Goal: Use online tool/utility: Utilize a website feature to perform a specific function

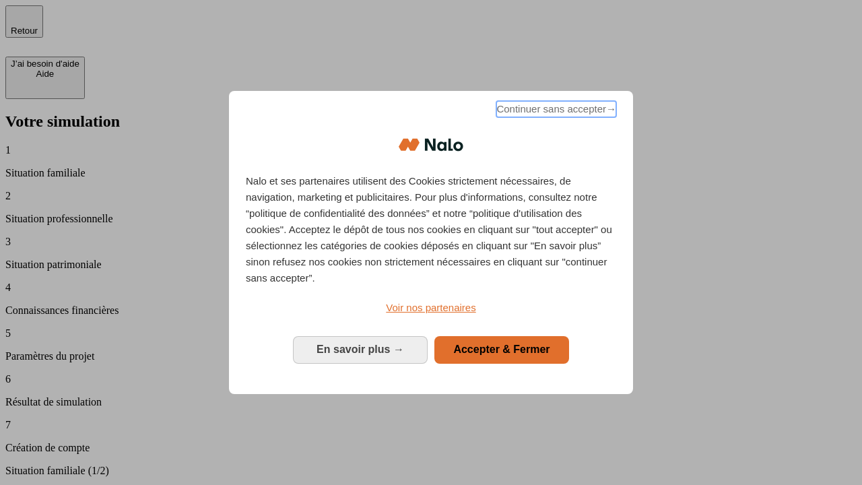
click at [555, 111] on span "Continuer sans accepter →" at bounding box center [556, 109] width 120 height 16
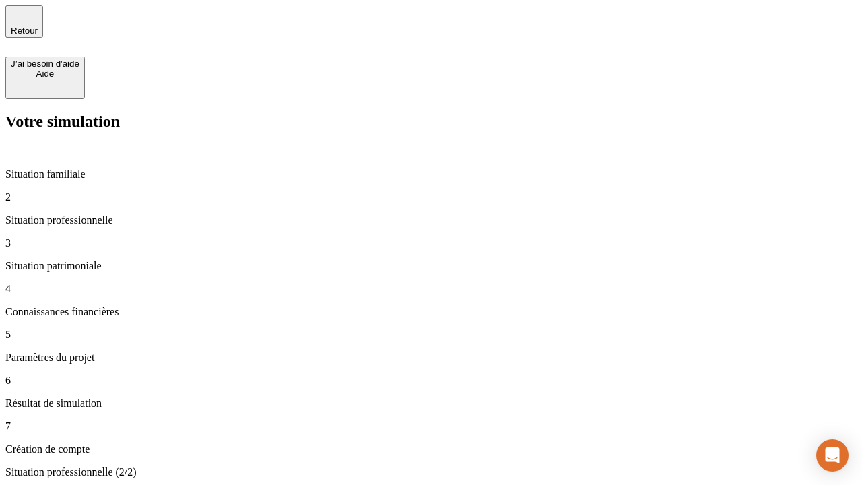
type input "30 000"
type input "40 000"
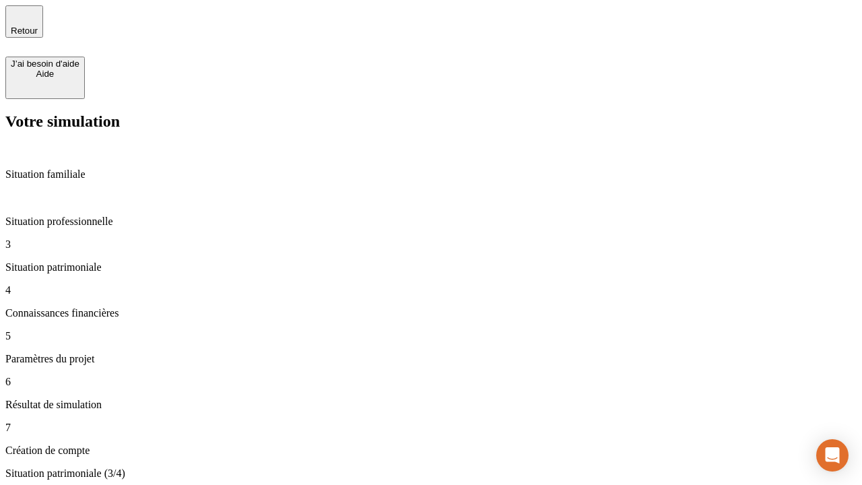
type input "1 100"
type input "20"
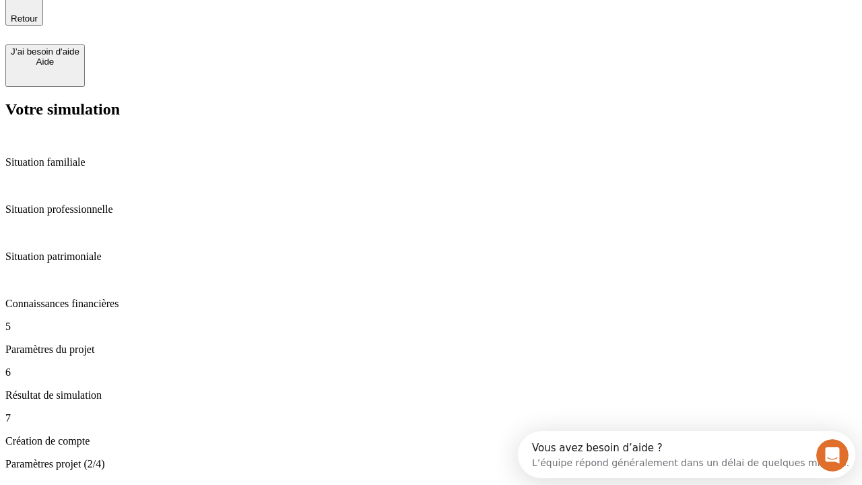
type input "40"
type input "50 000"
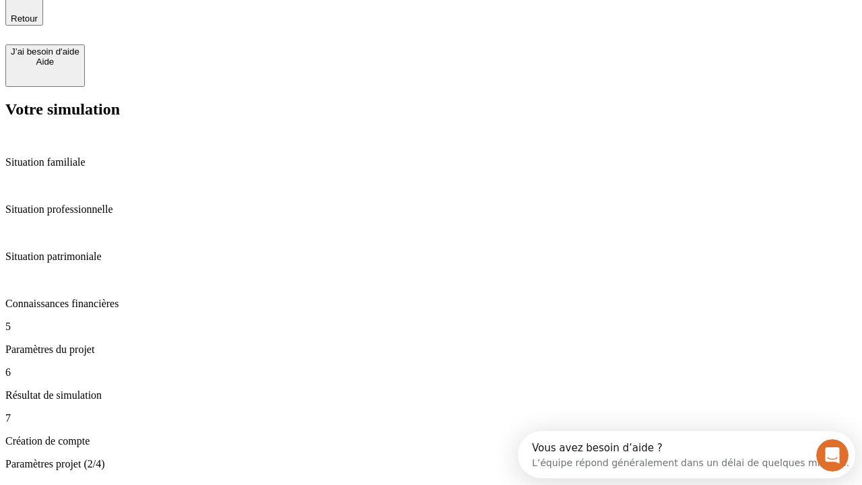
type input "640"
